Goal: Find contact information: Find contact information

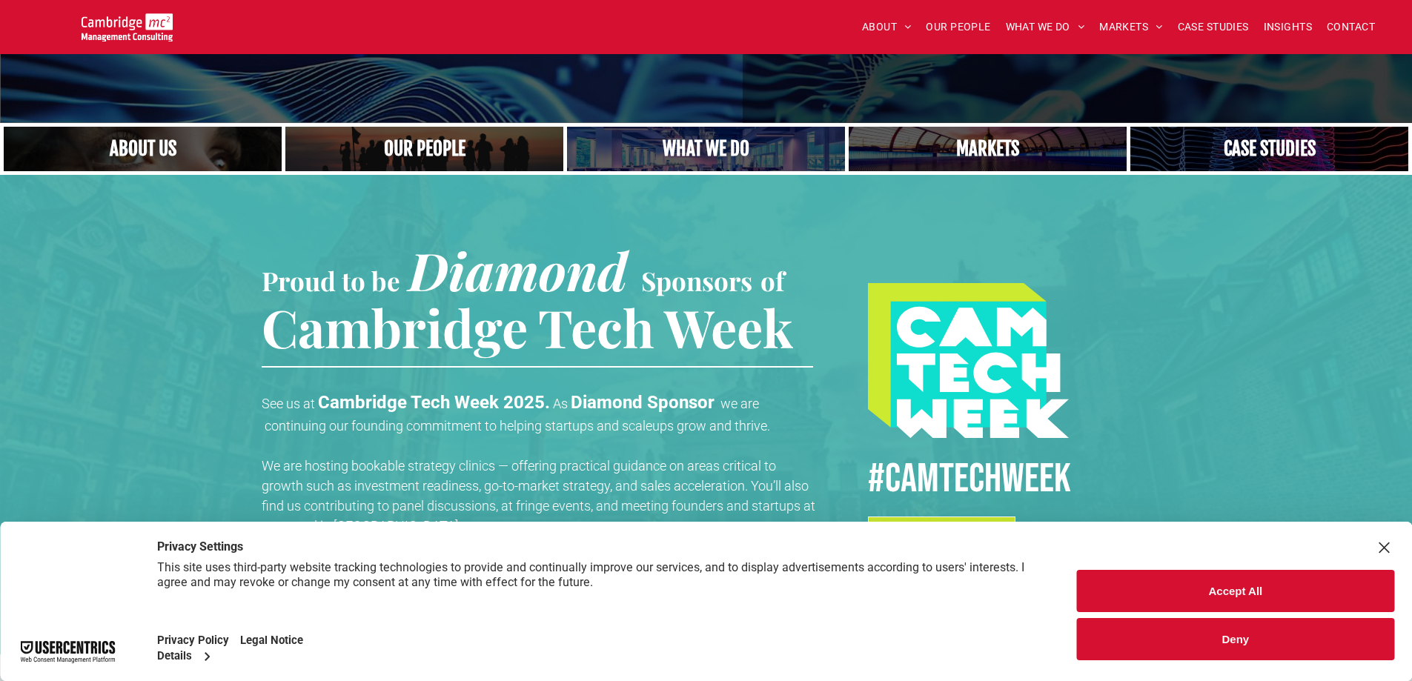
scroll to position [148, 0]
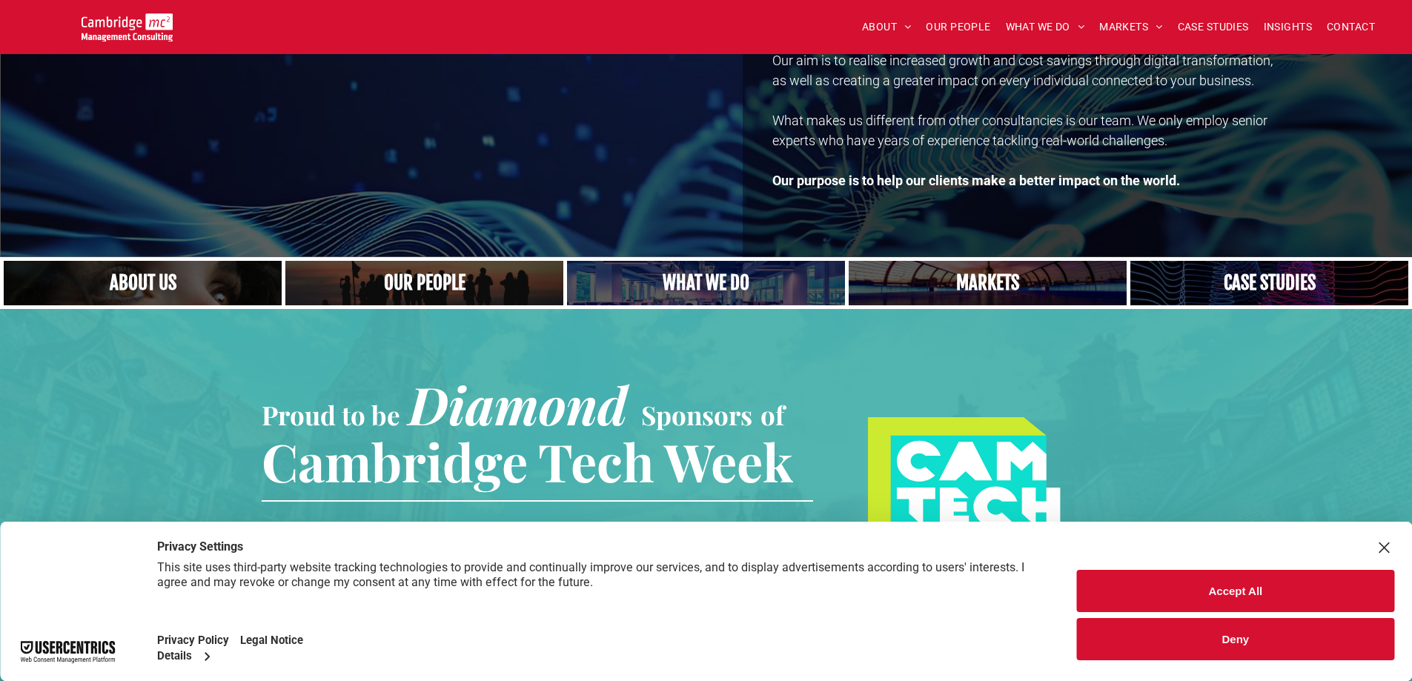
click at [970, 285] on link at bounding box center [988, 282] width 295 height 47
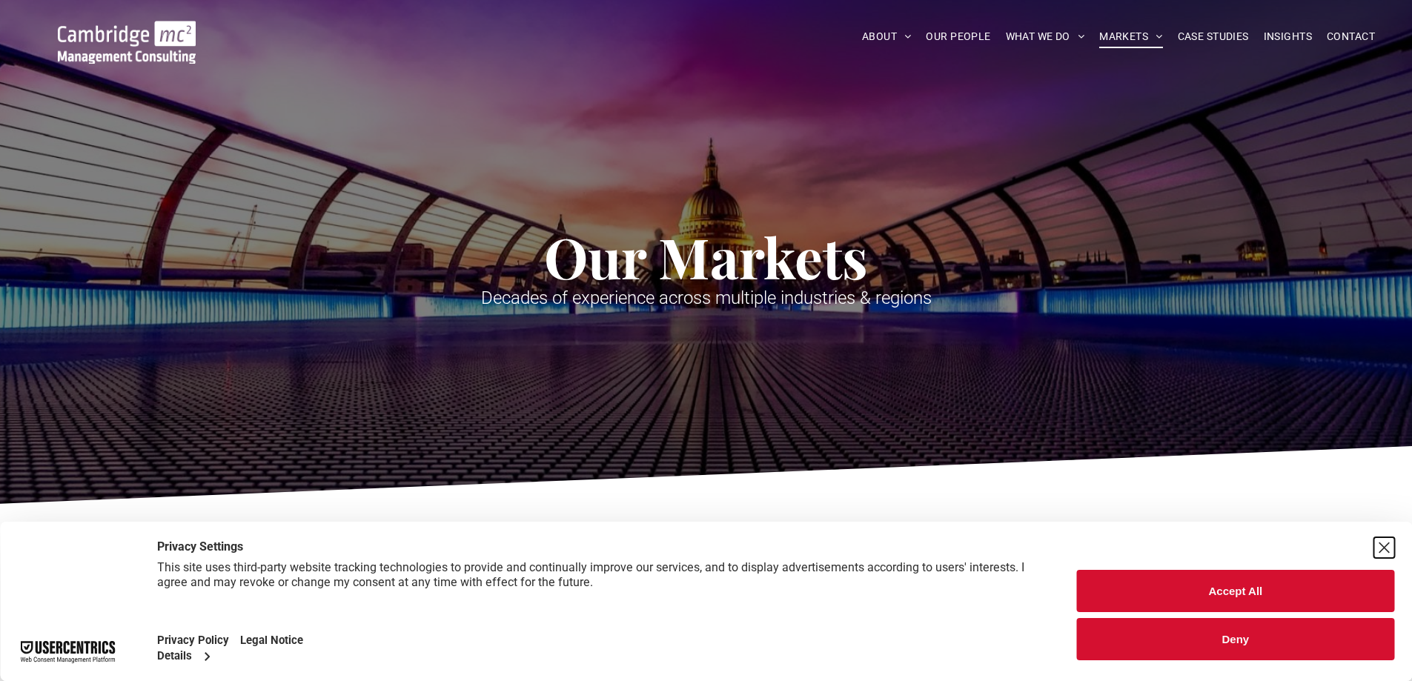
click at [1380, 549] on div "Close Layer" at bounding box center [1384, 547] width 21 height 21
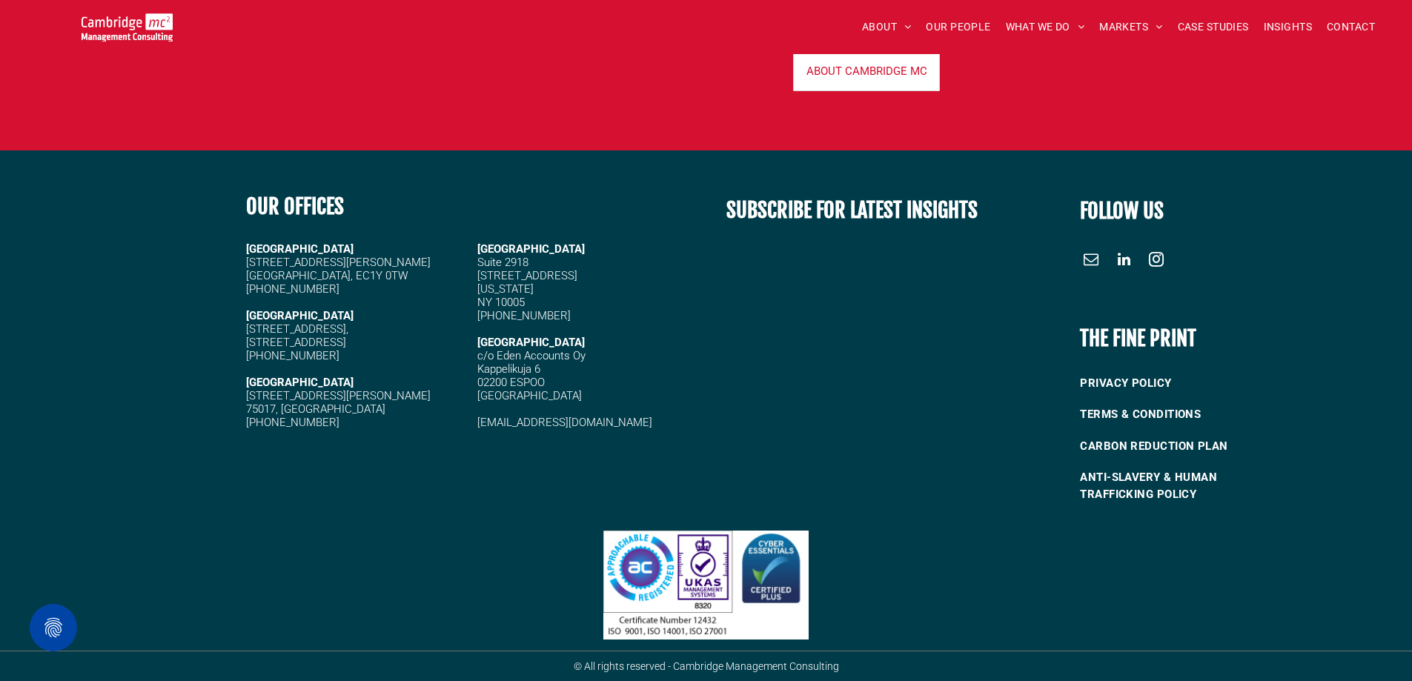
scroll to position [1622, 0]
drag, startPoint x: 619, startPoint y: 425, endPoint x: 507, endPoint y: 426, distance: 112.0
click at [507, 426] on h5 "[EMAIL_ADDRESS][DOMAIN_NAME]" at bounding box center [586, 422] width 218 height 13
copy link "cambridgemc.com"
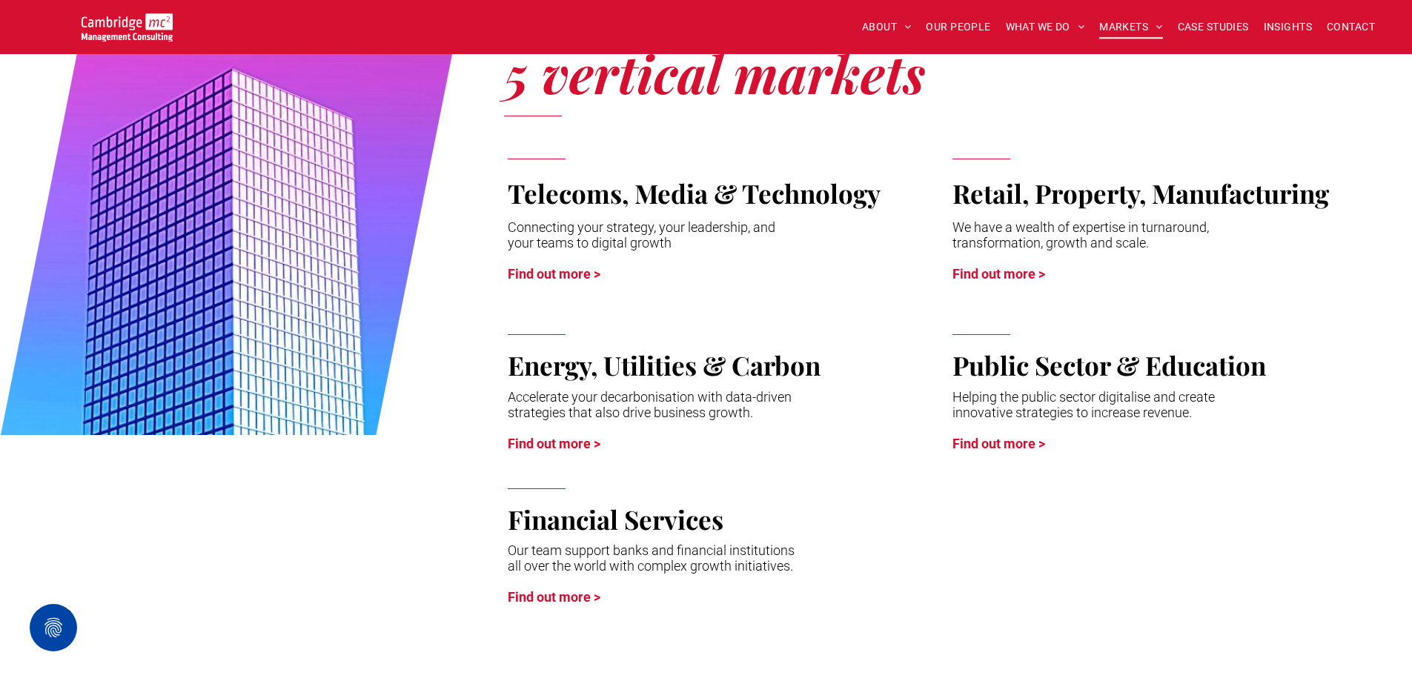
scroll to position [519, 0]
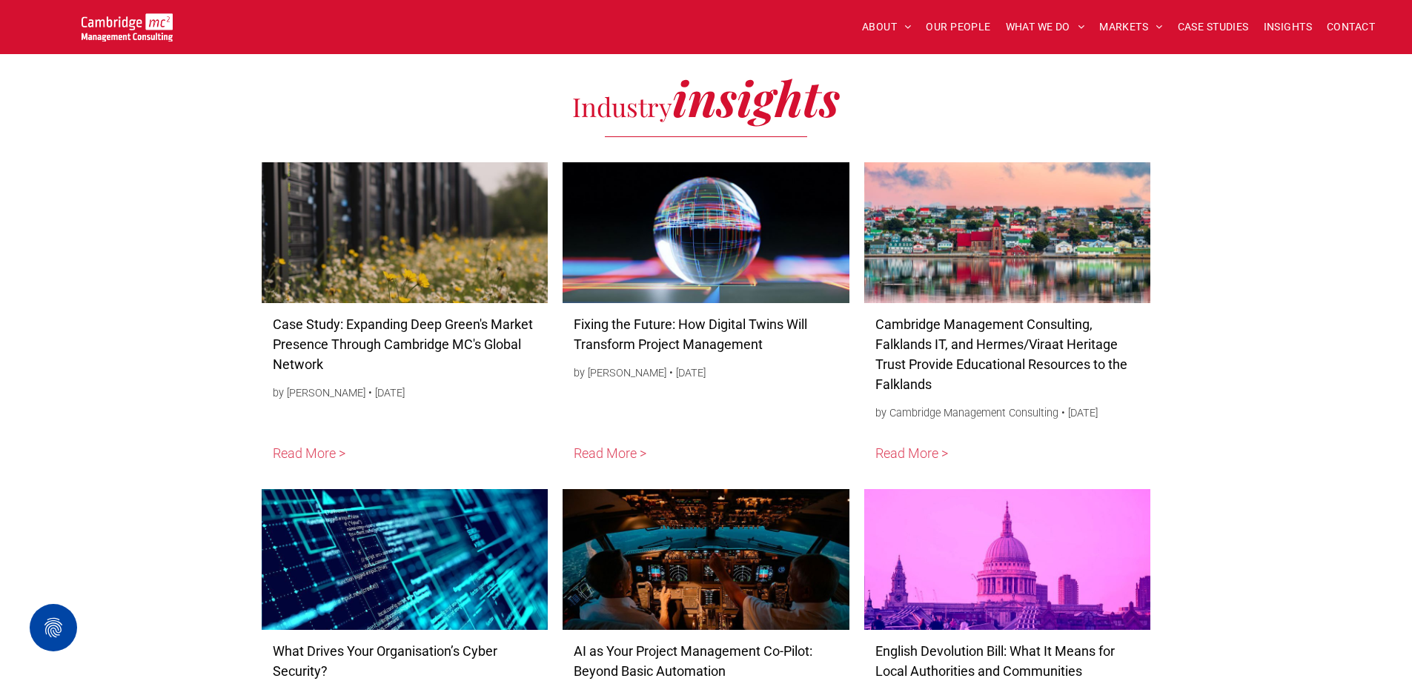
scroll to position [7146, 0]
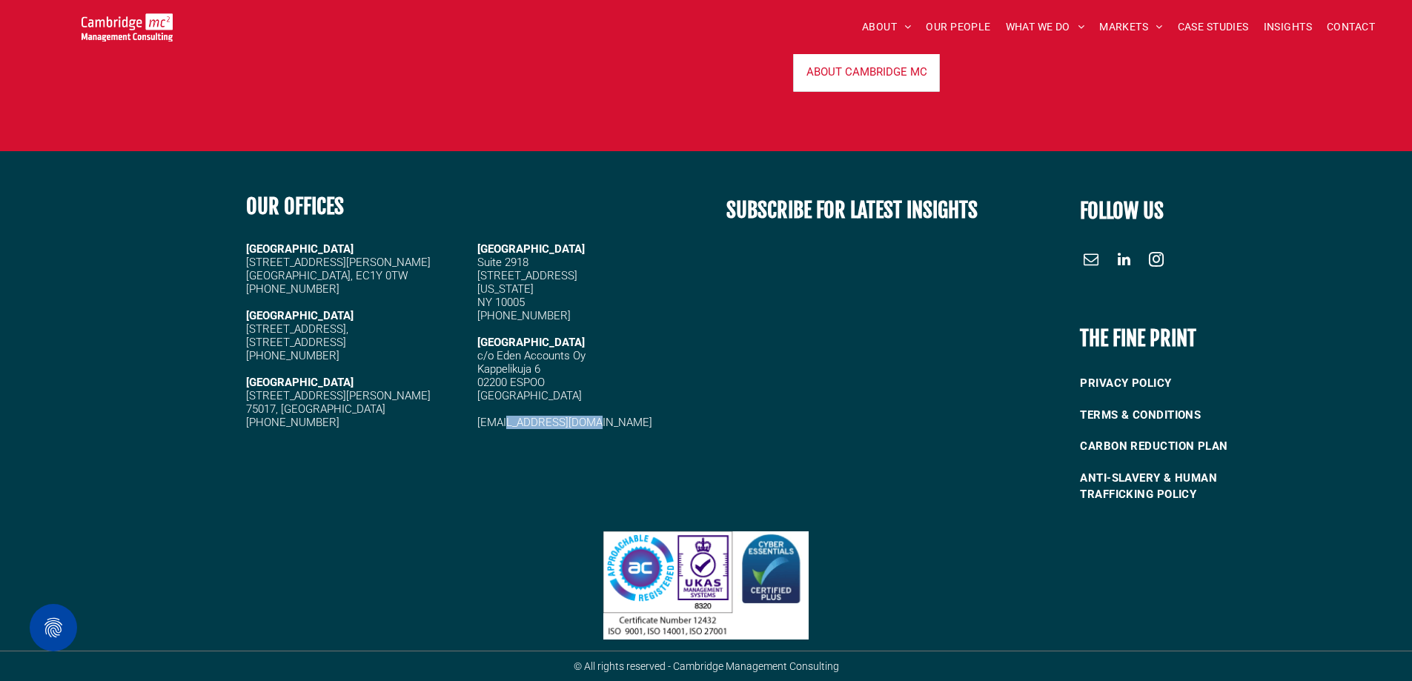
drag, startPoint x: 618, startPoint y: 417, endPoint x: 506, endPoint y: 421, distance: 112.0
click at [506, 421] on h5 "[EMAIL_ADDRESS][DOMAIN_NAME]" at bounding box center [586, 422] width 218 height 13
copy link "cambridgemc.com"
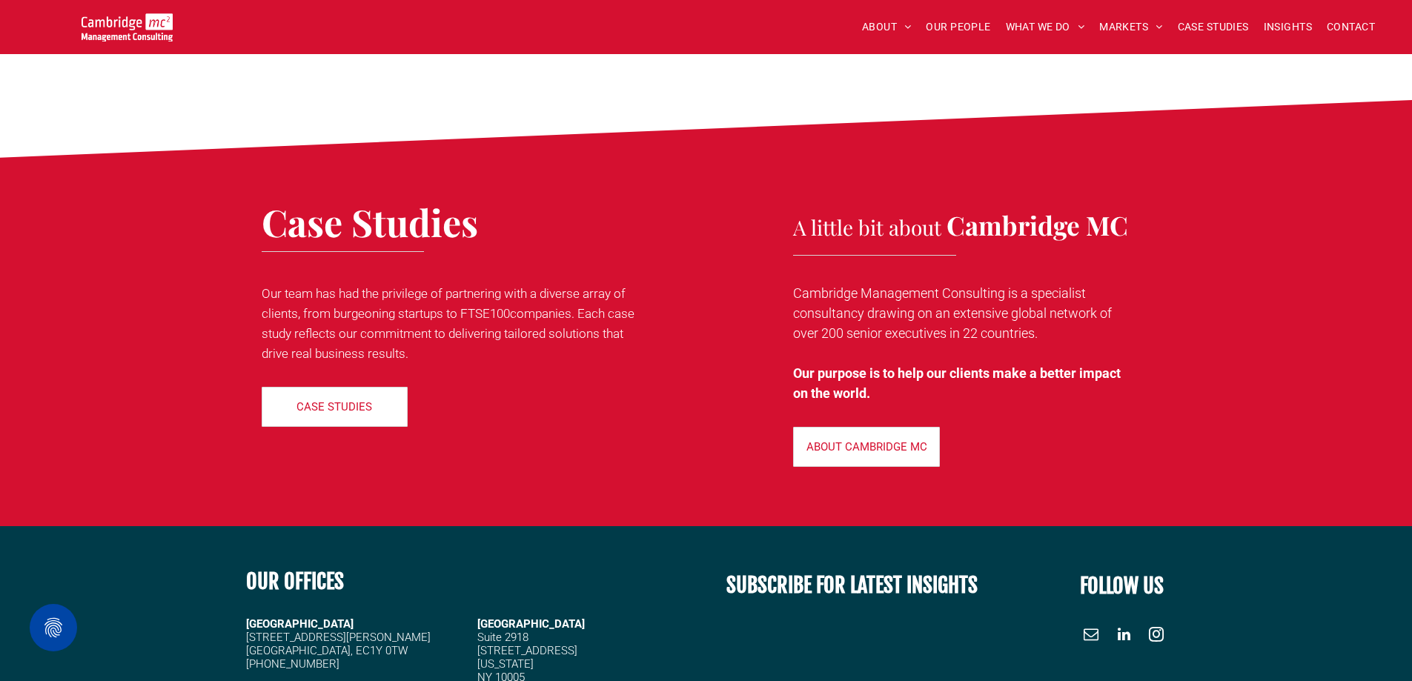
scroll to position [6479, 0]
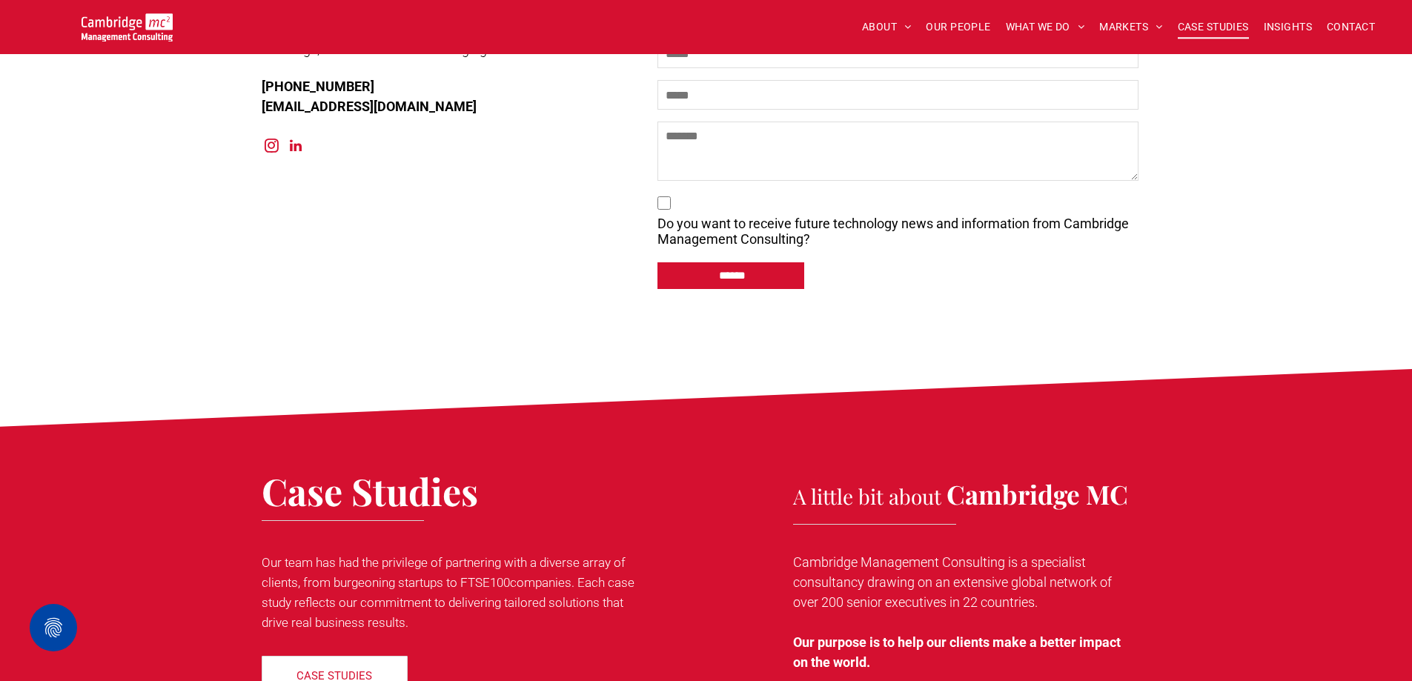
click at [1186, 24] on span "CASE STUDIES" at bounding box center [1213, 27] width 71 height 23
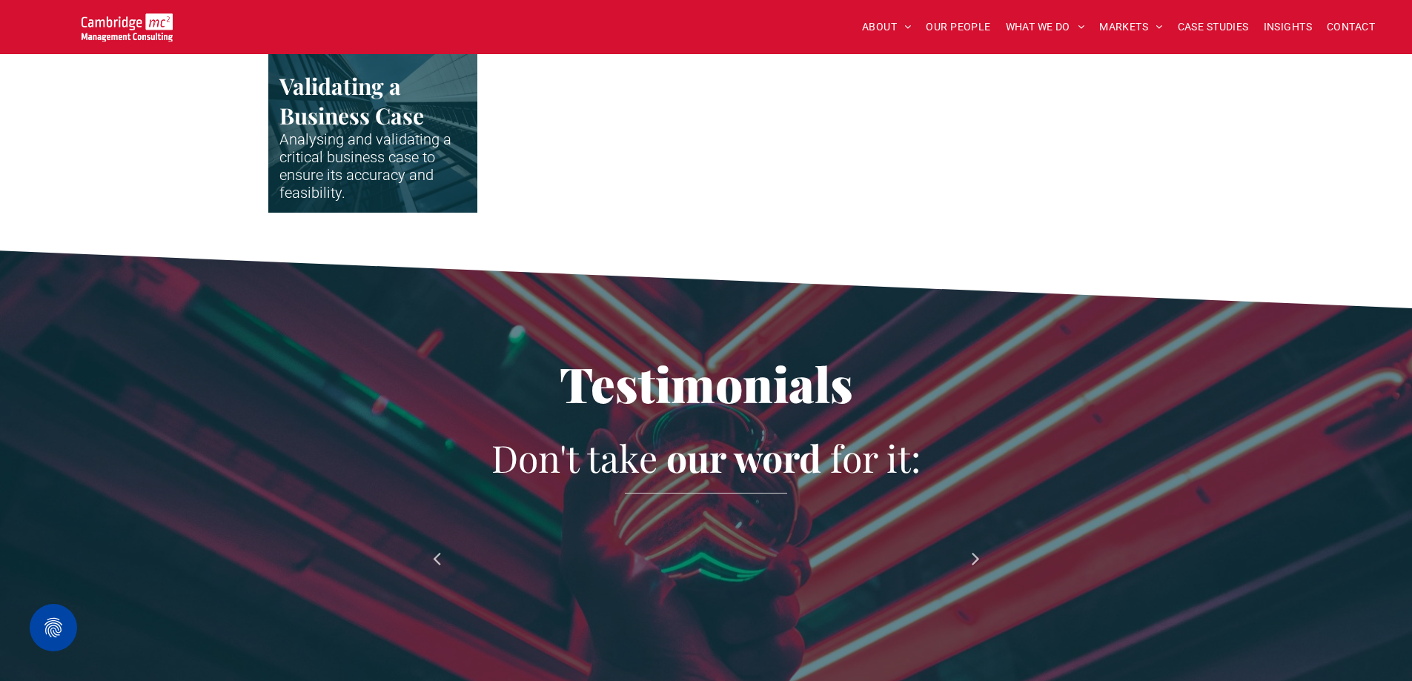
scroll to position [3707, 0]
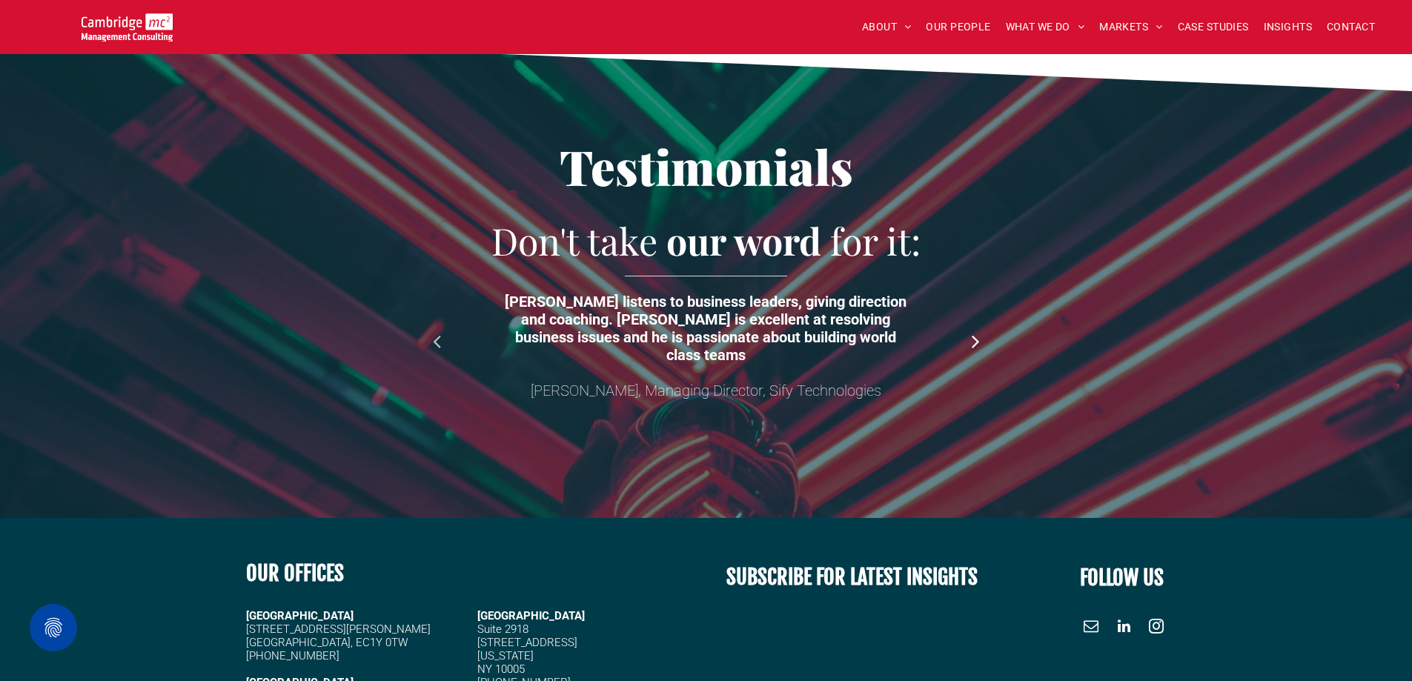
click at [975, 344] on link at bounding box center [976, 340] width 22 height 22
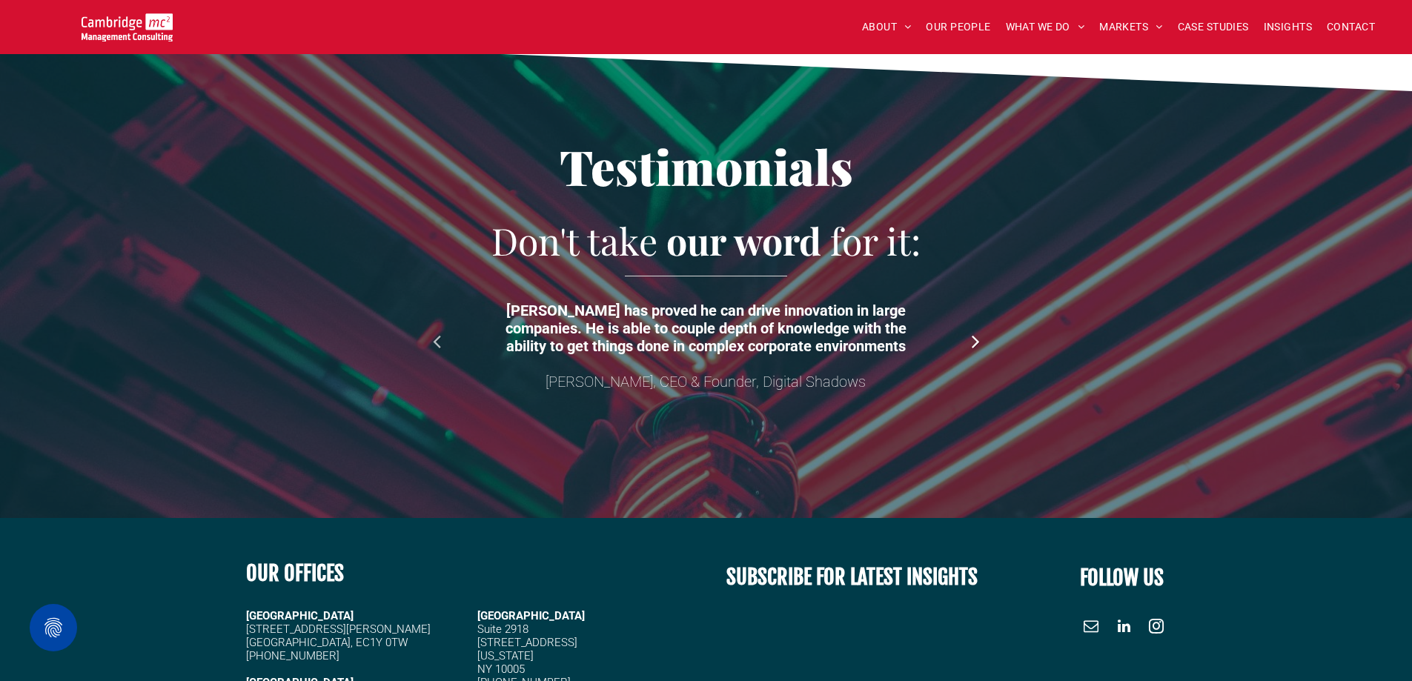
click at [975, 344] on link at bounding box center [976, 340] width 22 height 22
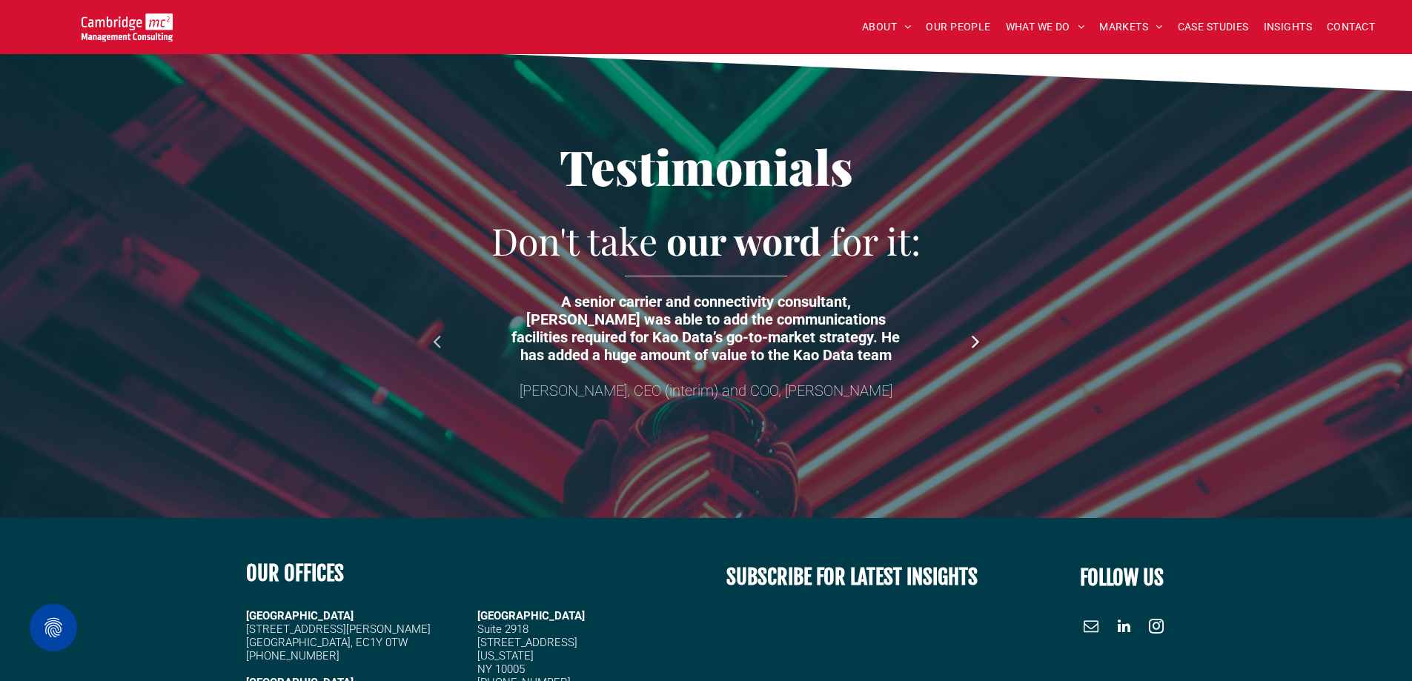
click at [975, 344] on link at bounding box center [976, 340] width 22 height 22
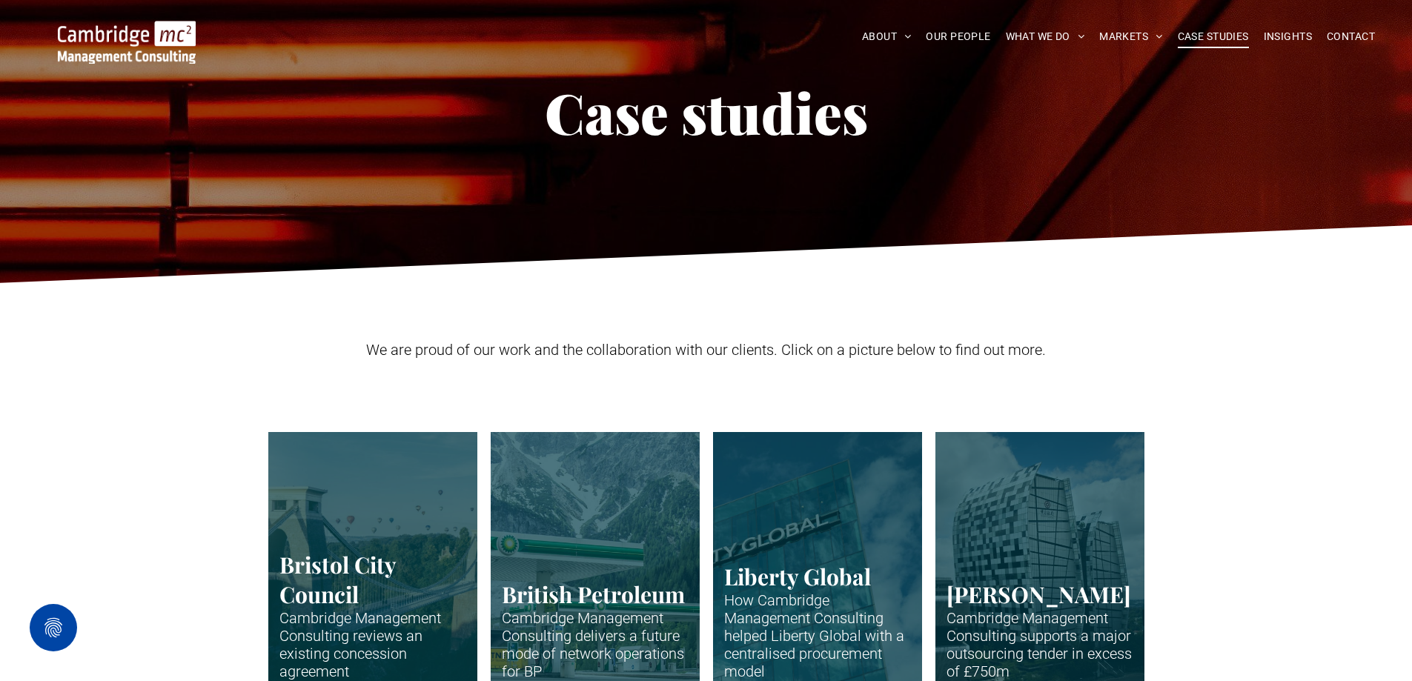
scroll to position [0, 0]
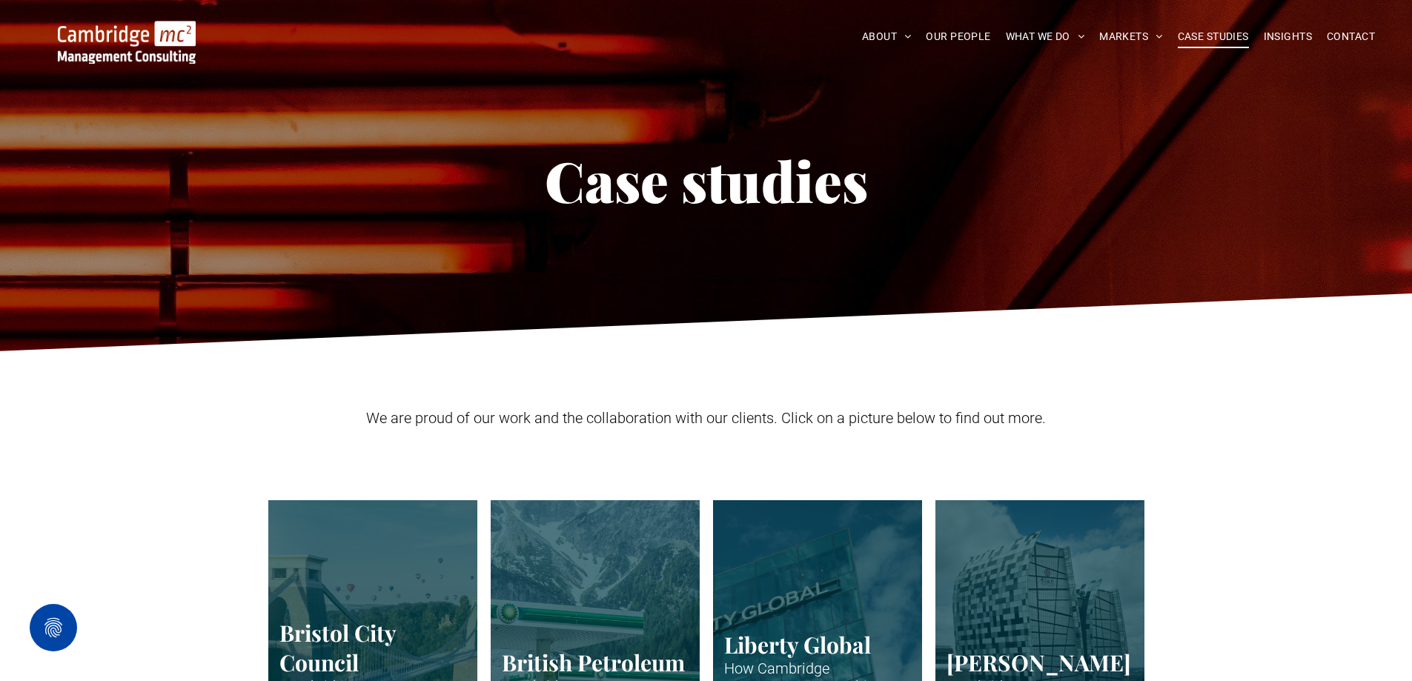
click at [159, 37] on img at bounding box center [127, 42] width 138 height 43
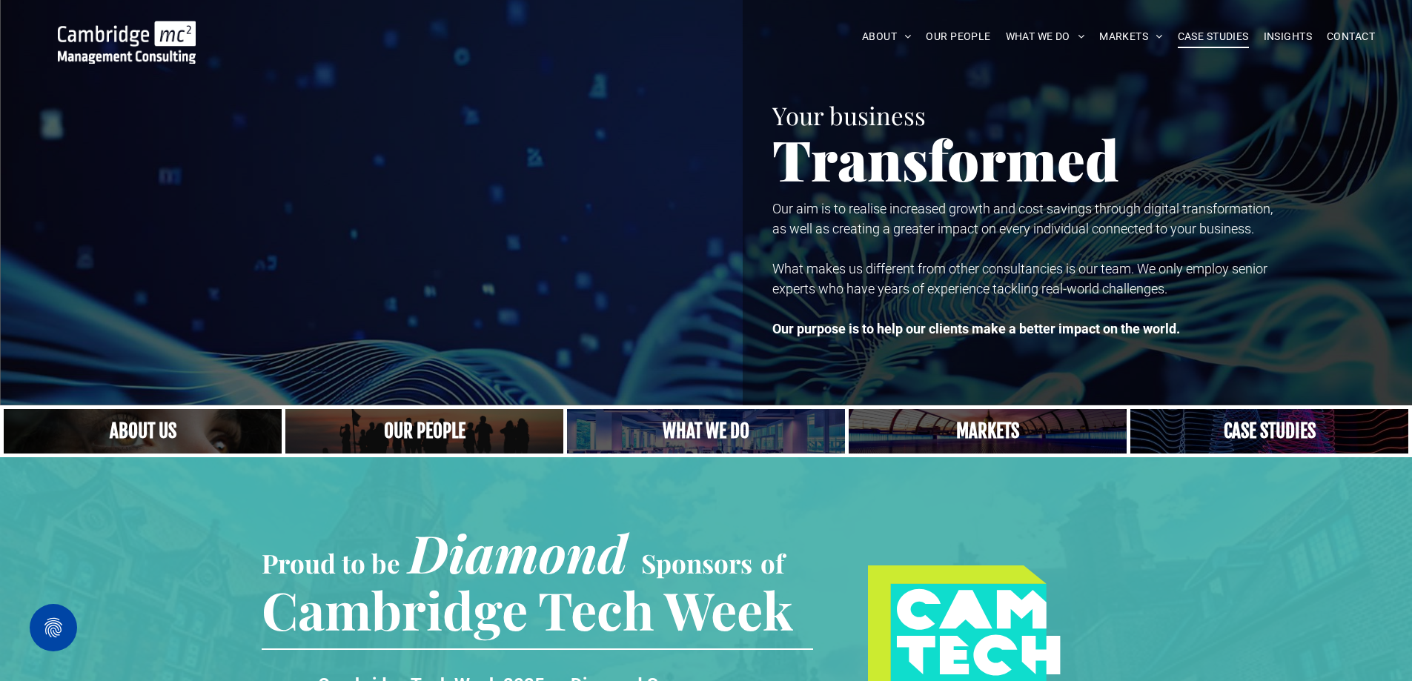
click at [1193, 32] on span "CASE STUDIES" at bounding box center [1213, 36] width 71 height 23
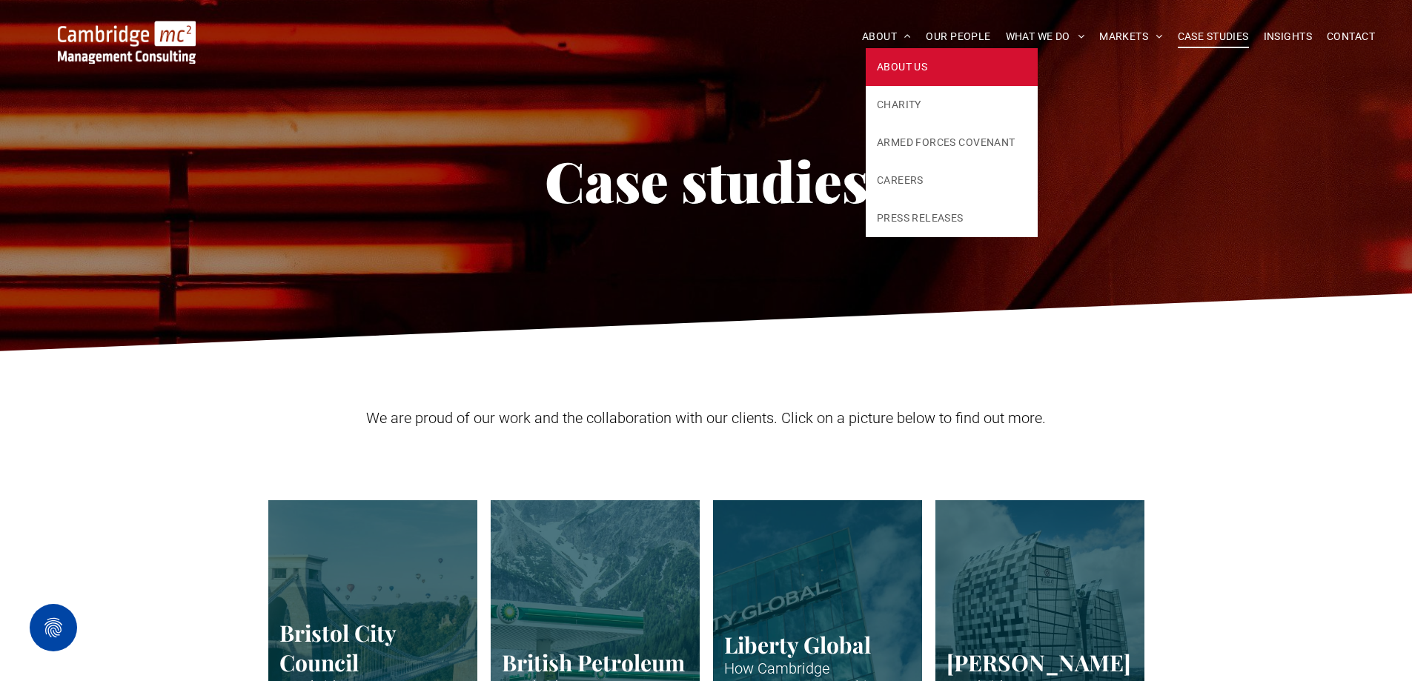
click at [902, 70] on span "ABOUT US" at bounding box center [902, 67] width 50 height 16
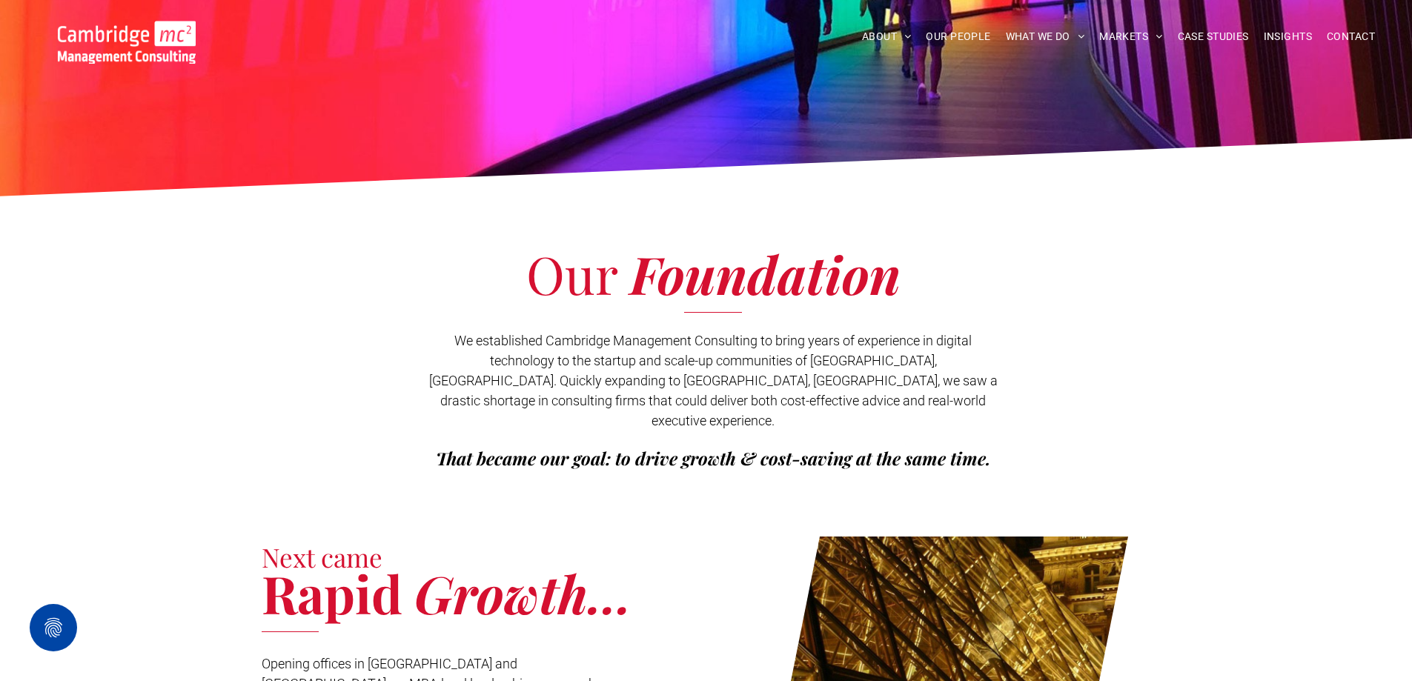
scroll to position [62, 0]
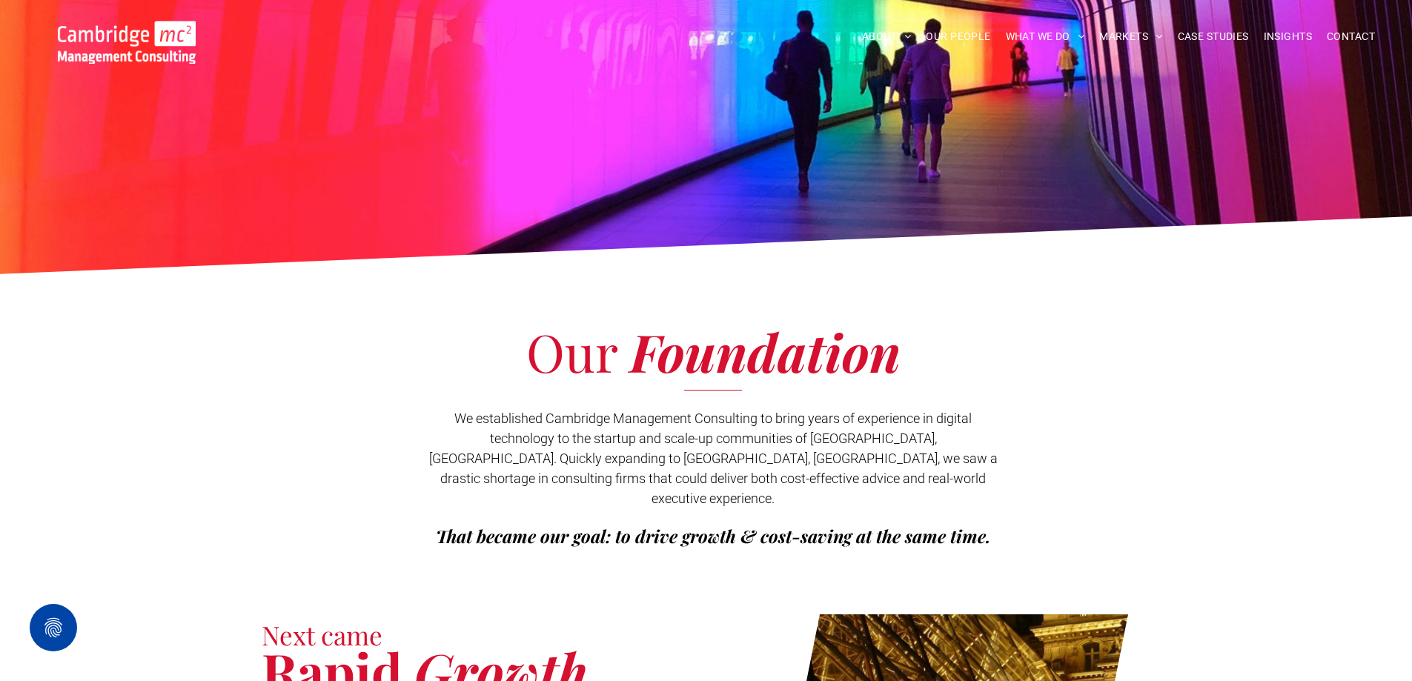
click at [151, 28] on img at bounding box center [127, 42] width 138 height 43
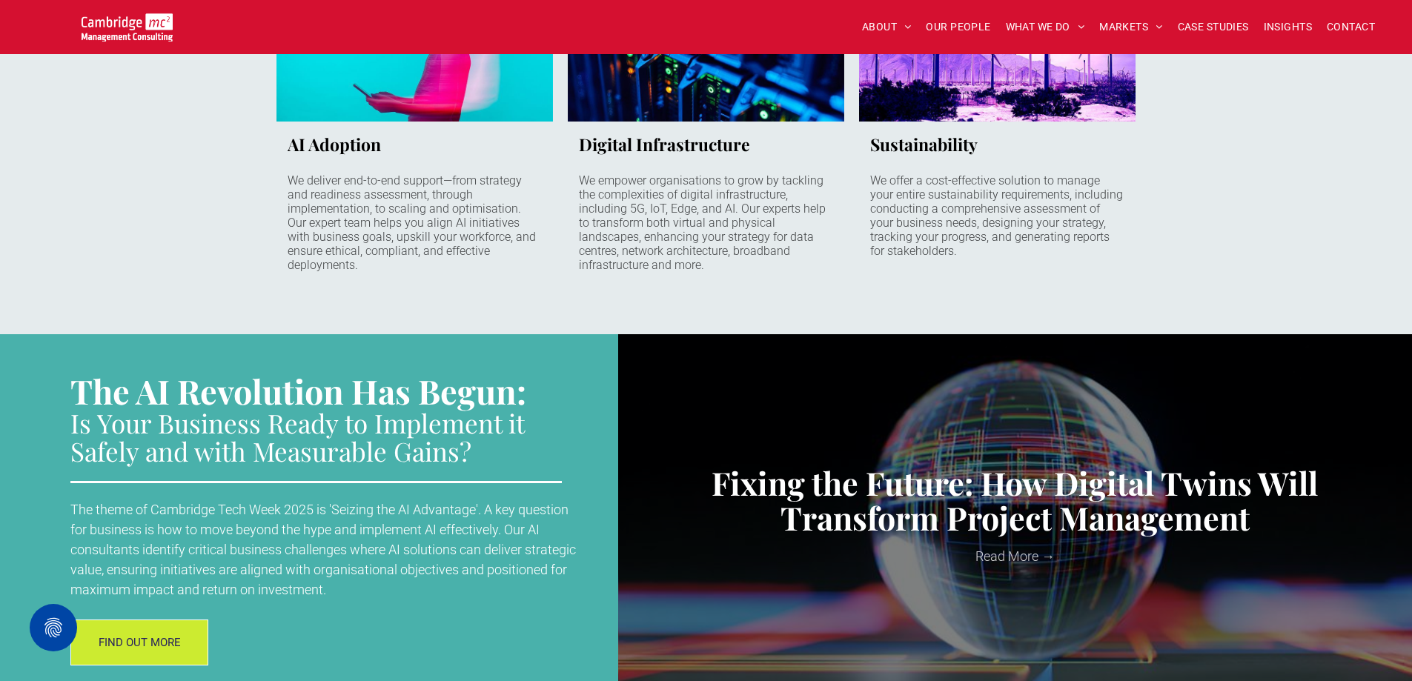
scroll to position [1240, 0]
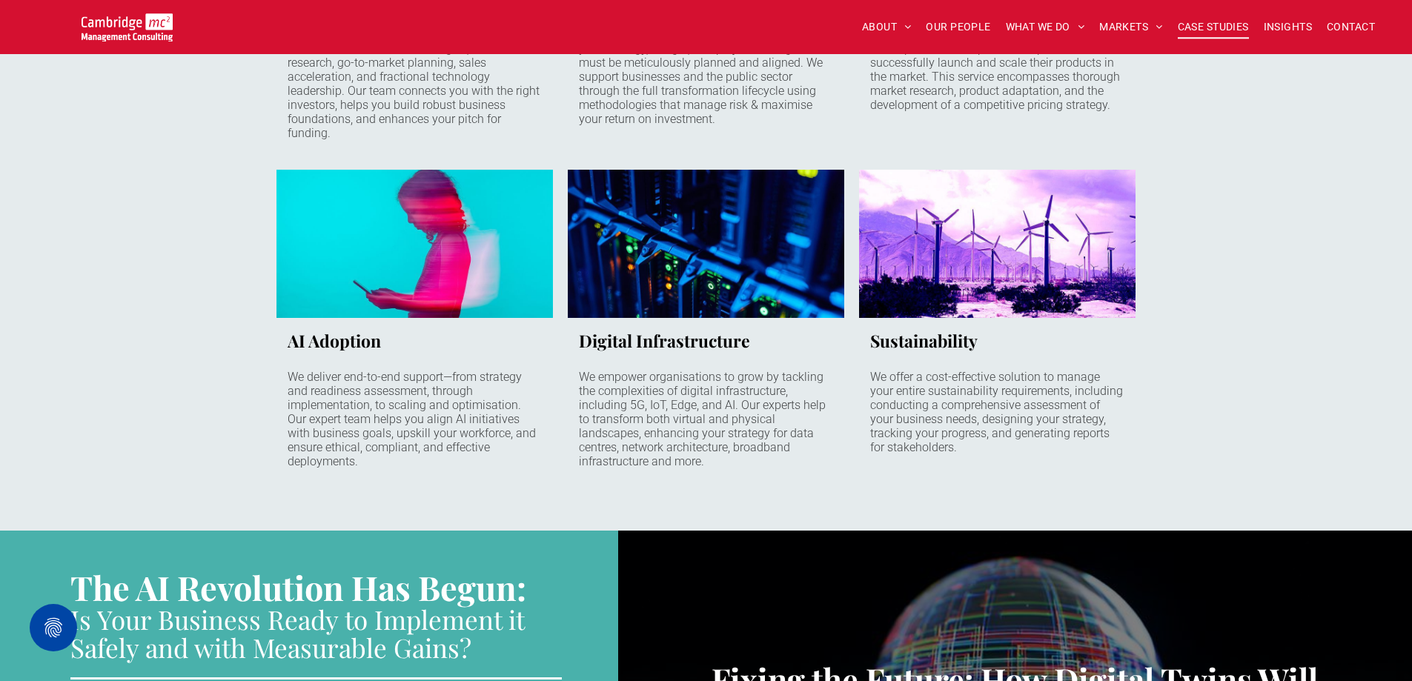
click at [1202, 25] on span "CASE STUDIES" at bounding box center [1213, 27] width 71 height 23
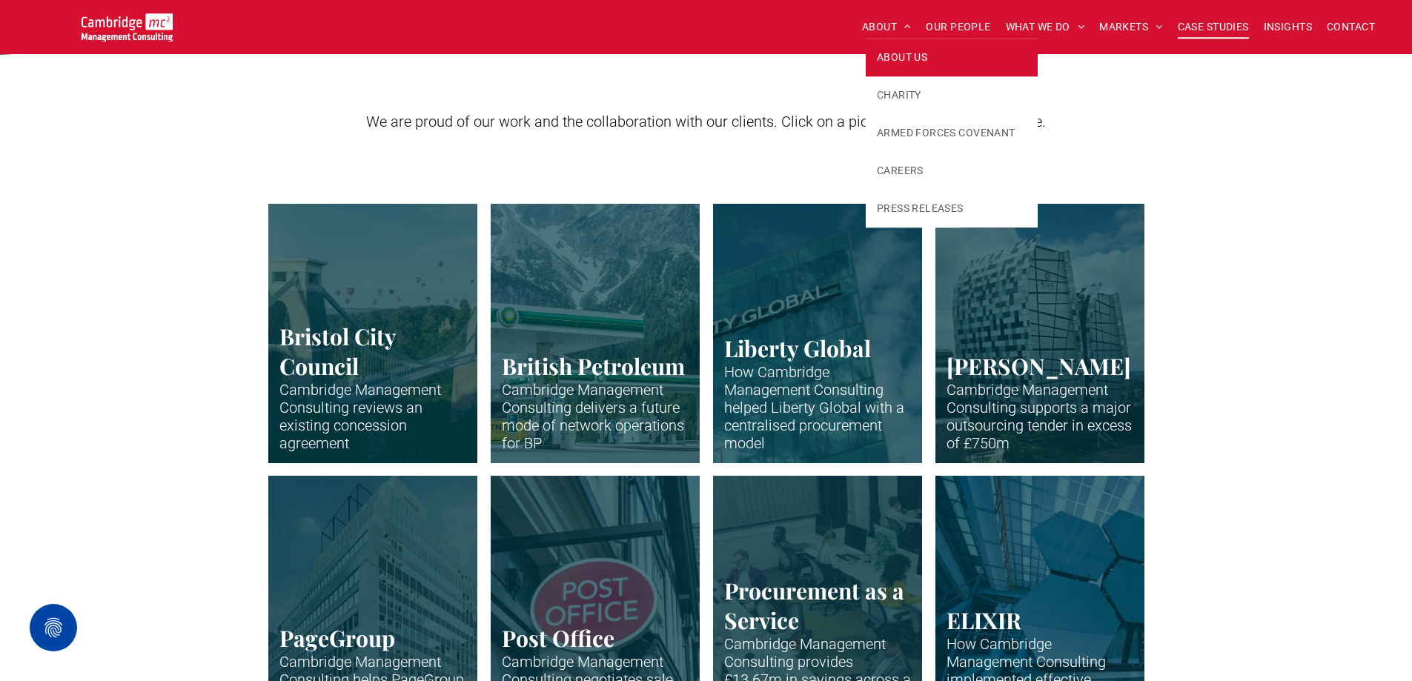
scroll to position [294, 0]
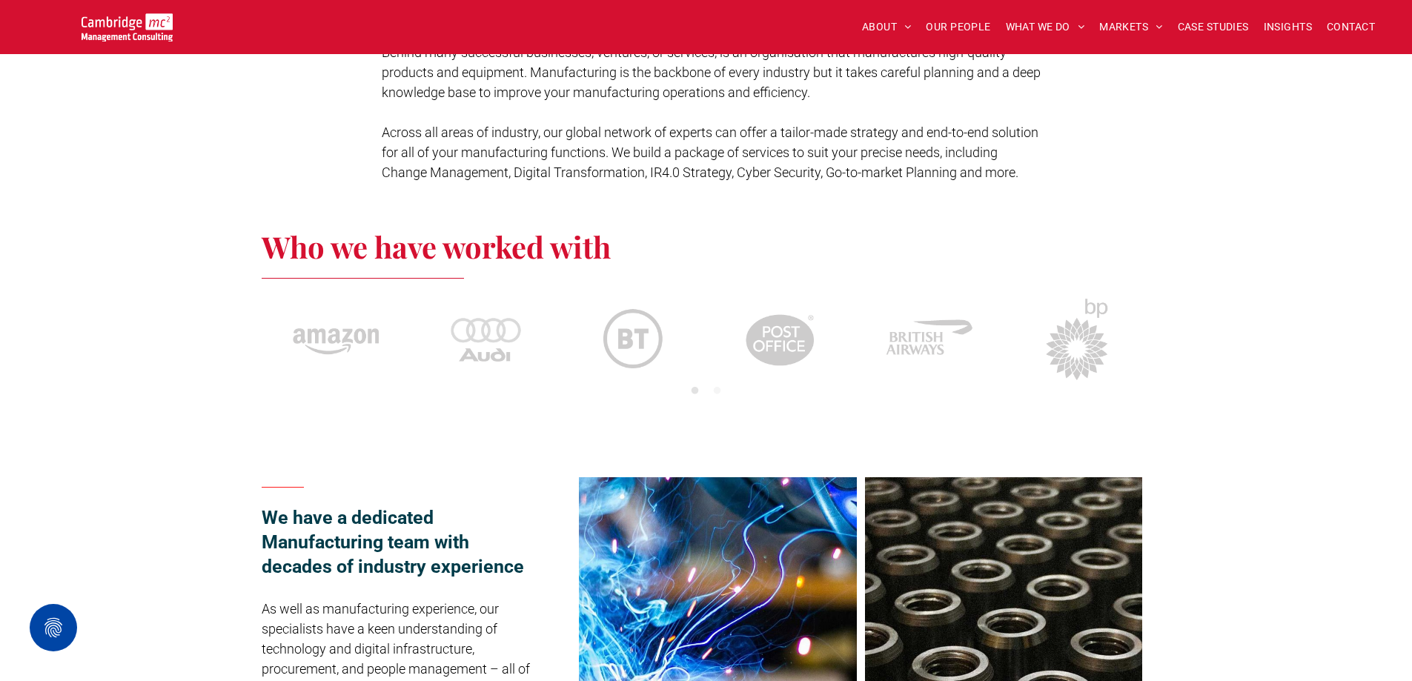
scroll to position [593, 0]
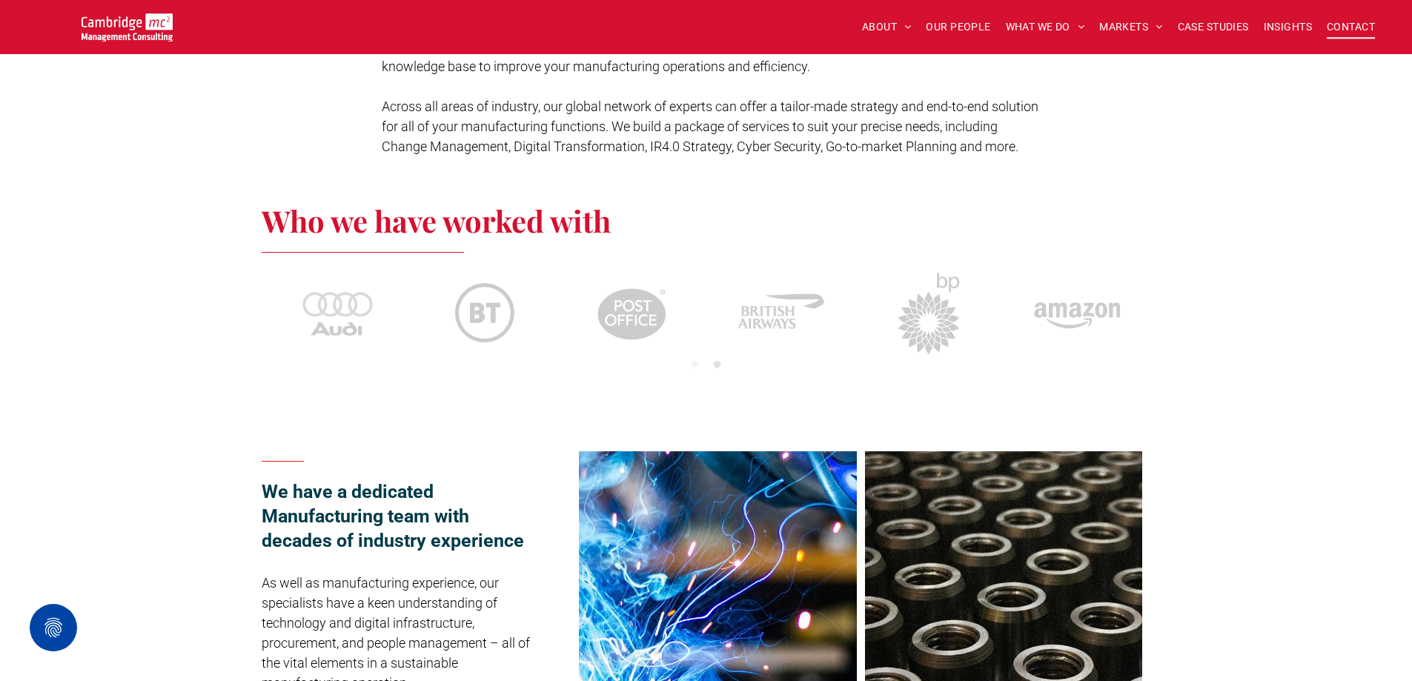
click at [1344, 25] on span "CONTACT" at bounding box center [1351, 27] width 48 height 23
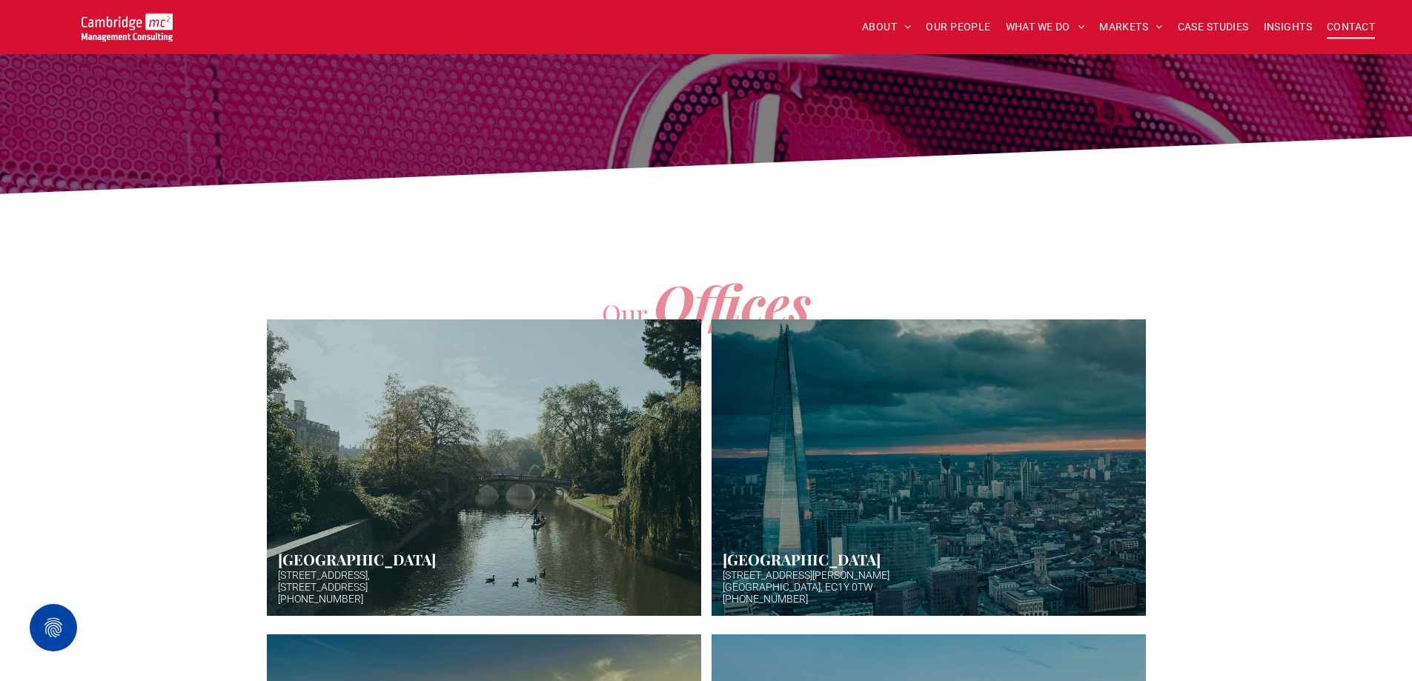
scroll to position [519, 0]
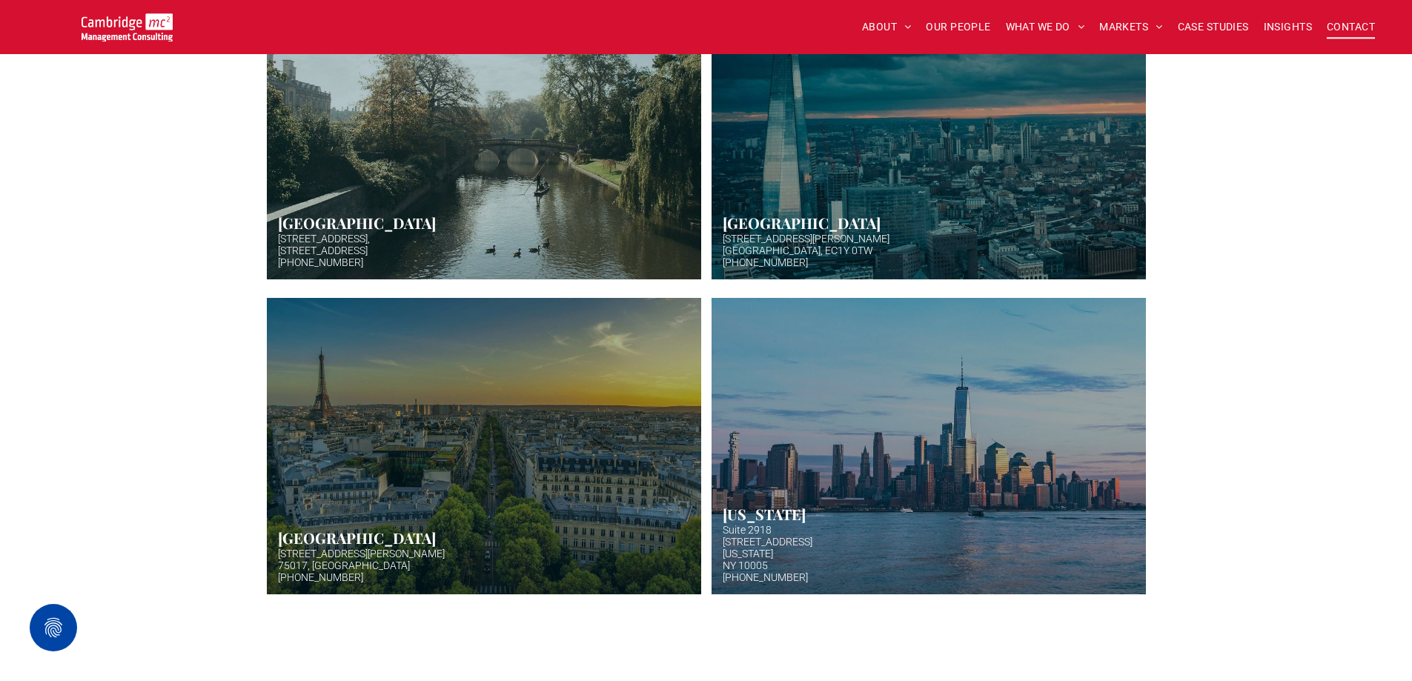
click at [672, 178] on link "Hazy afternoon photo of river and bridge in Cambridge. Punt boat in middle-dist…" at bounding box center [484, 131] width 460 height 314
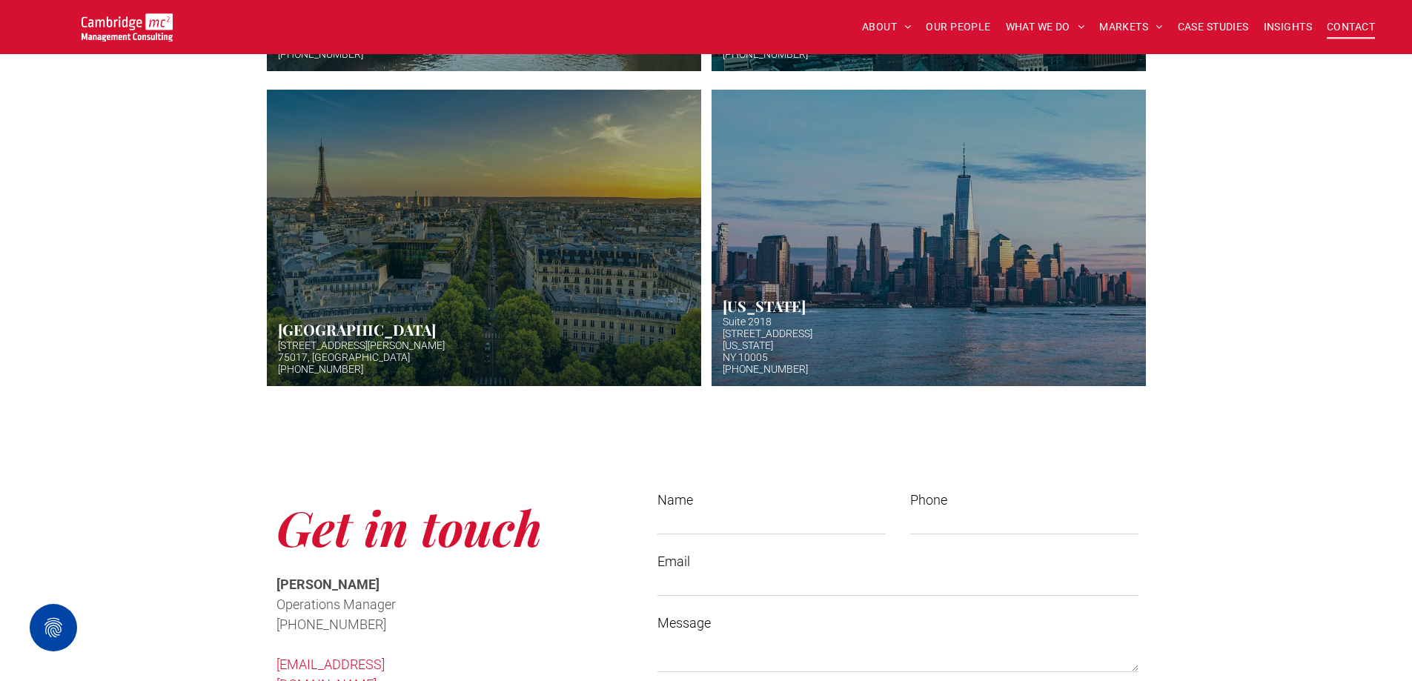
scroll to position [519, 0]
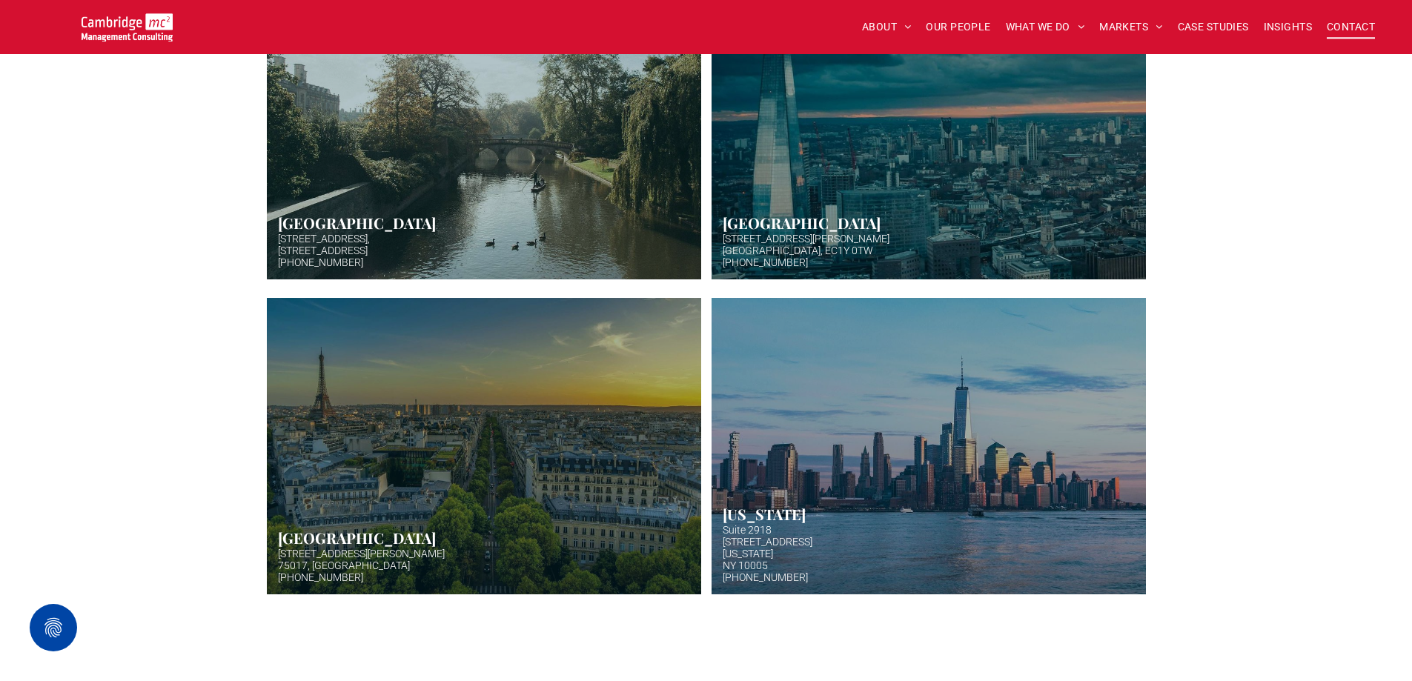
click at [833, 251] on link "Aerial photo of Tower Bridge, London. Thames snakes into distance. Hazy backgro…" at bounding box center [928, 131] width 460 height 314
